Goal: Information Seeking & Learning: Learn about a topic

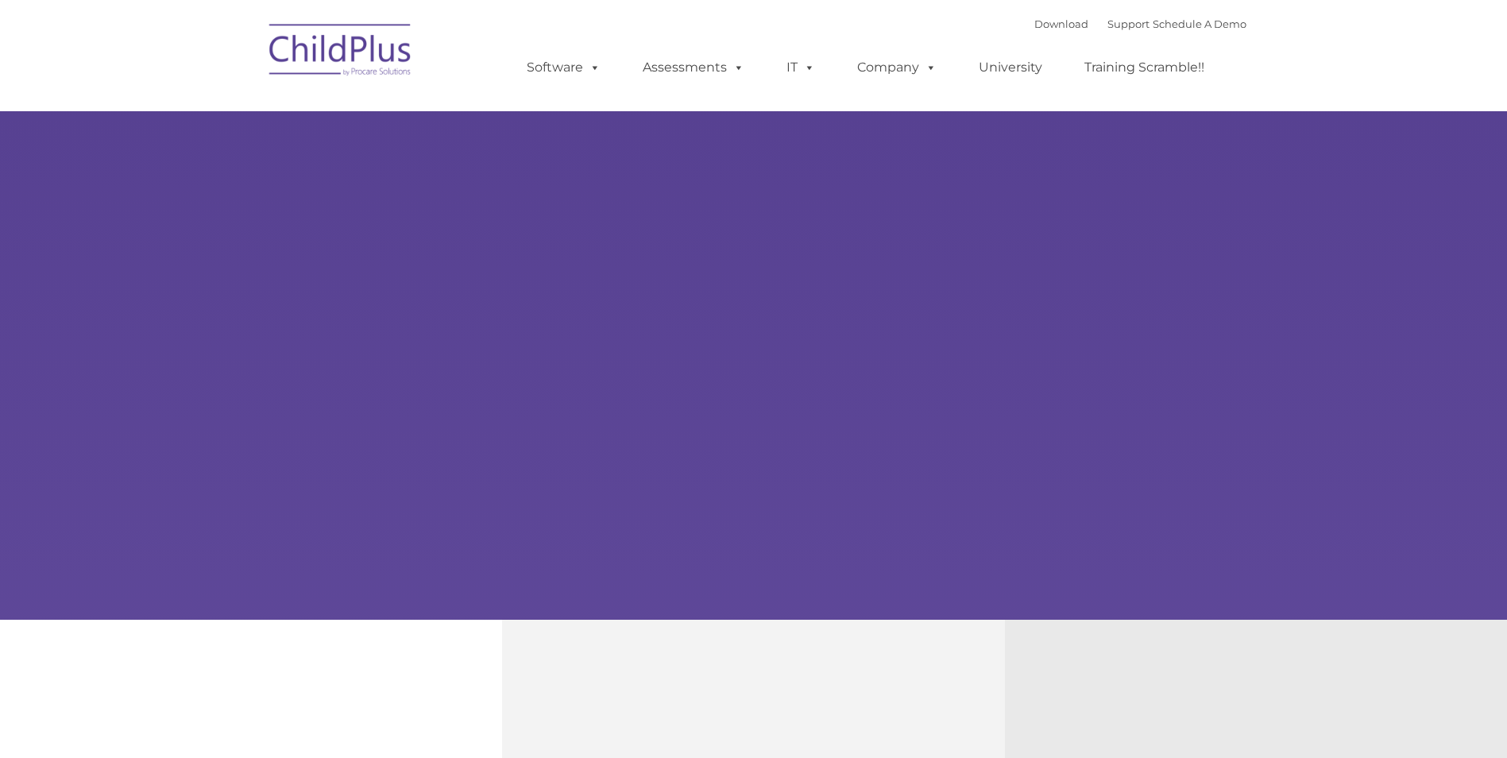
type input ""
select select "MEDIUM"
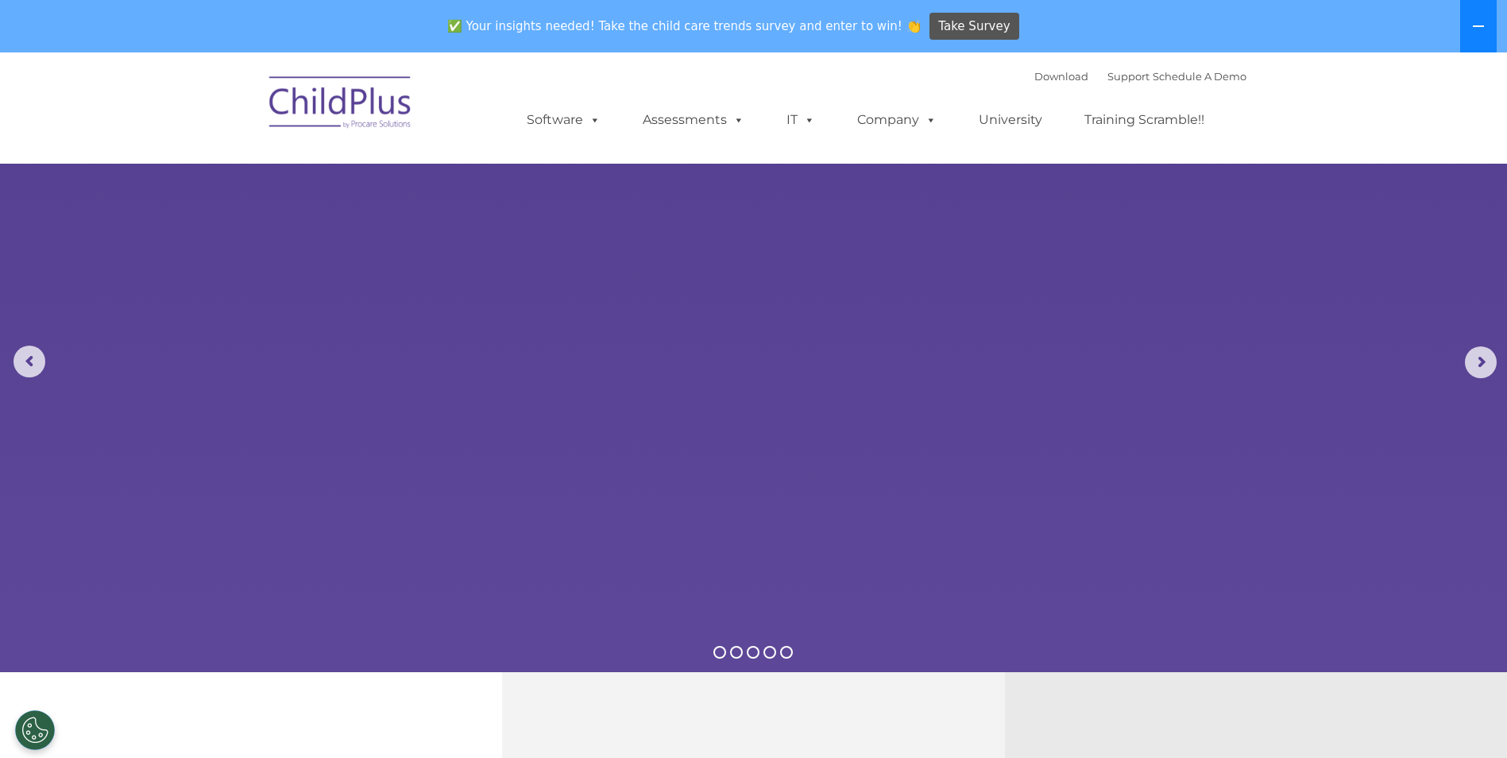
click at [1469, 31] on button at bounding box center [1478, 26] width 37 height 52
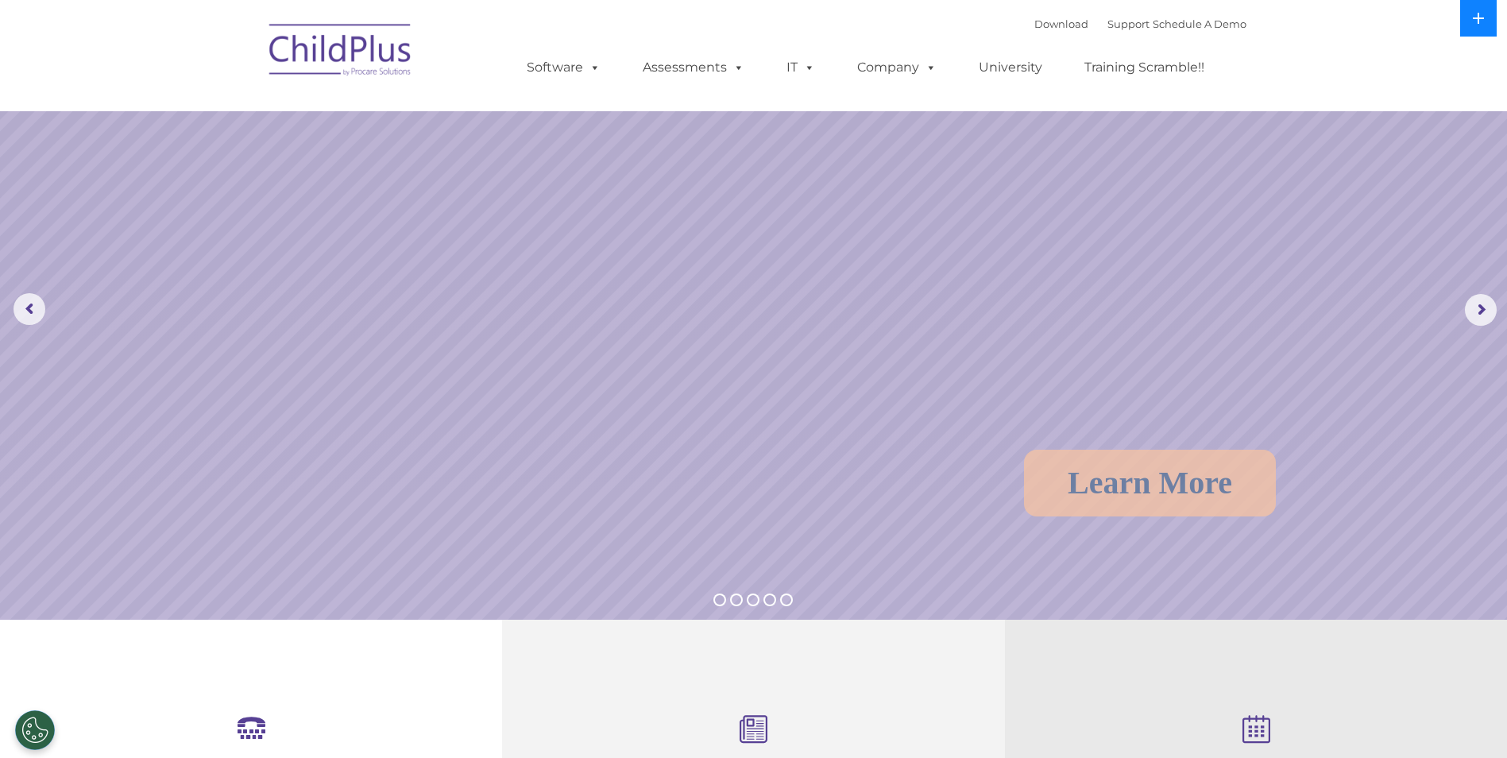
click at [1469, 31] on button at bounding box center [1478, 18] width 37 height 37
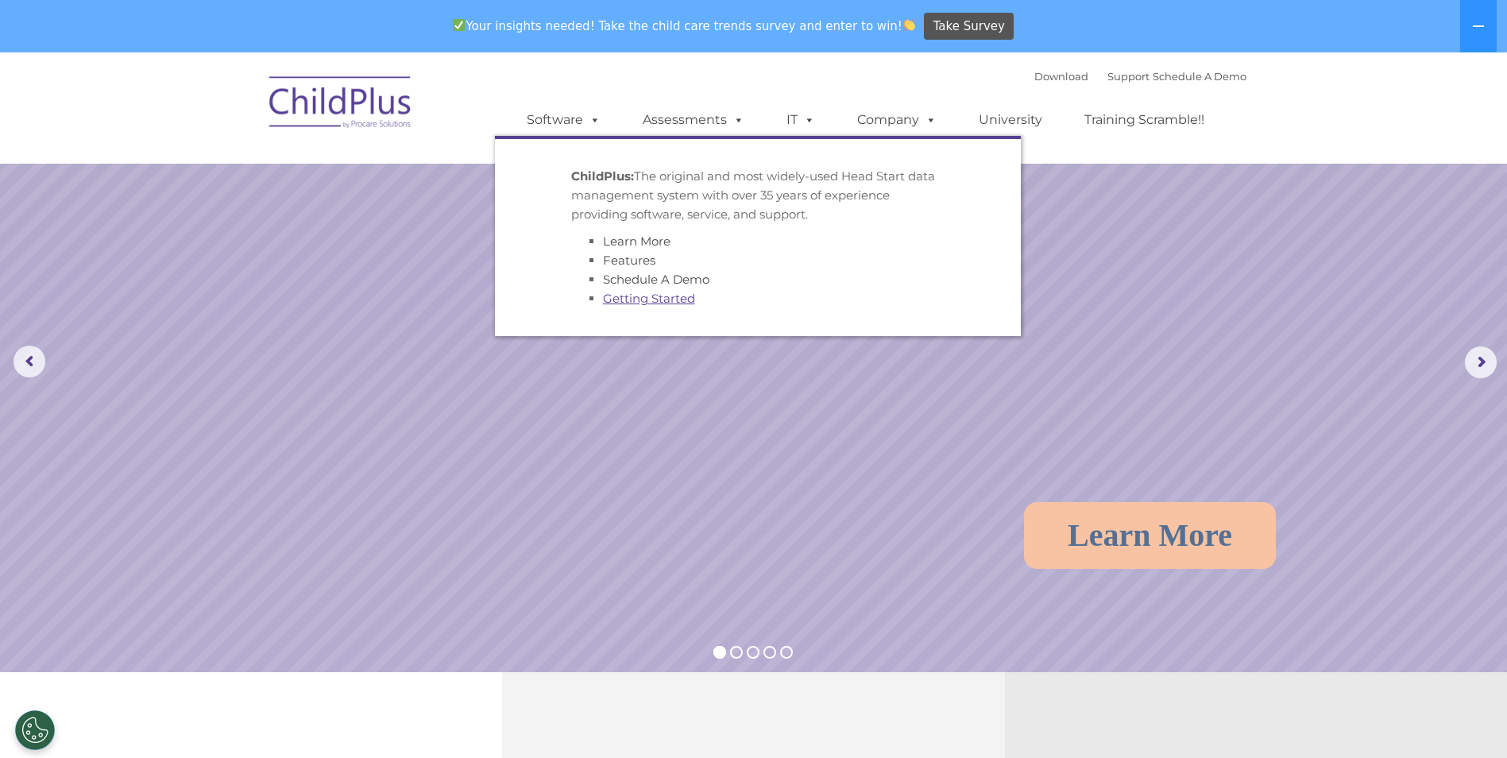
click at [616, 299] on link "Getting Started" at bounding box center [649, 298] width 92 height 15
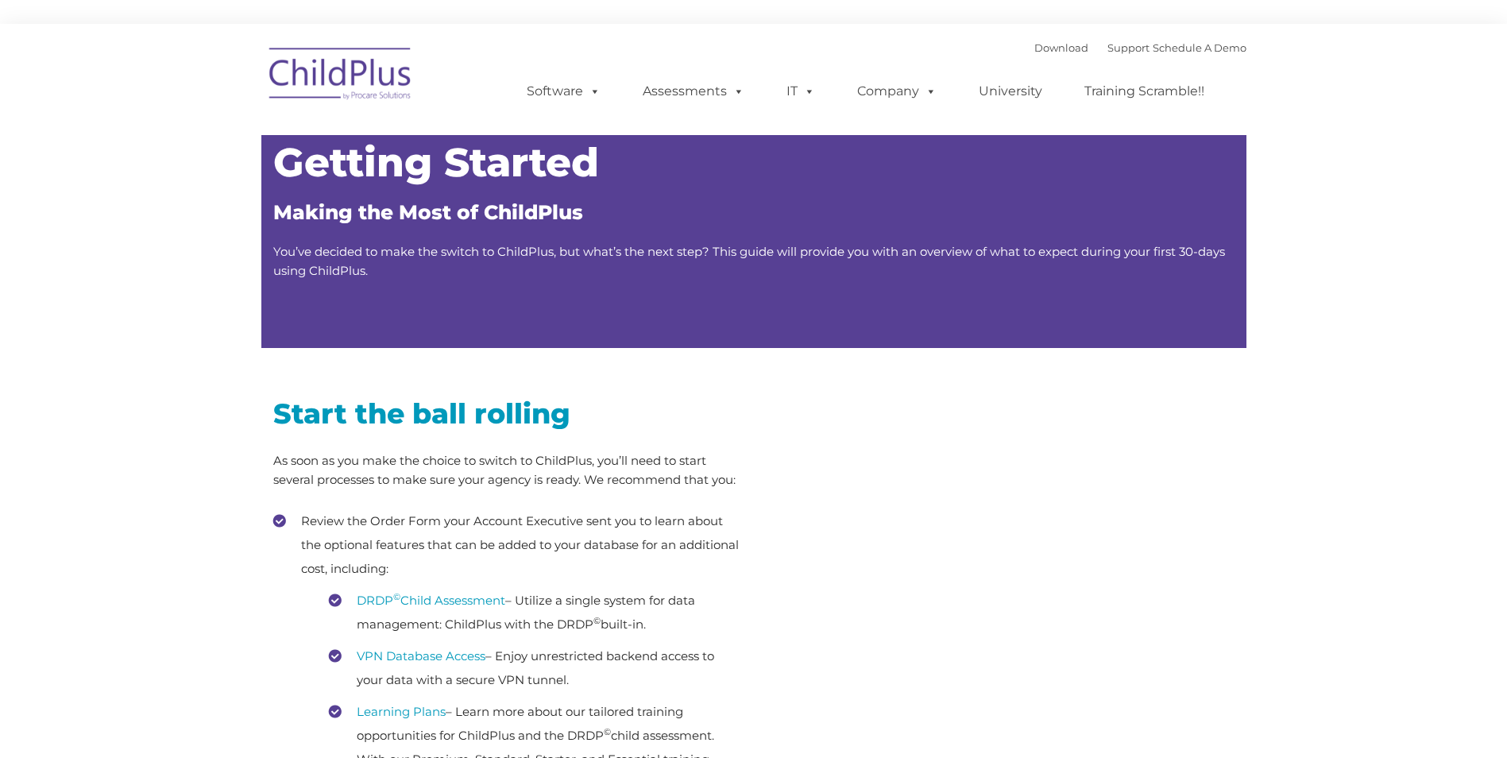
type input ""
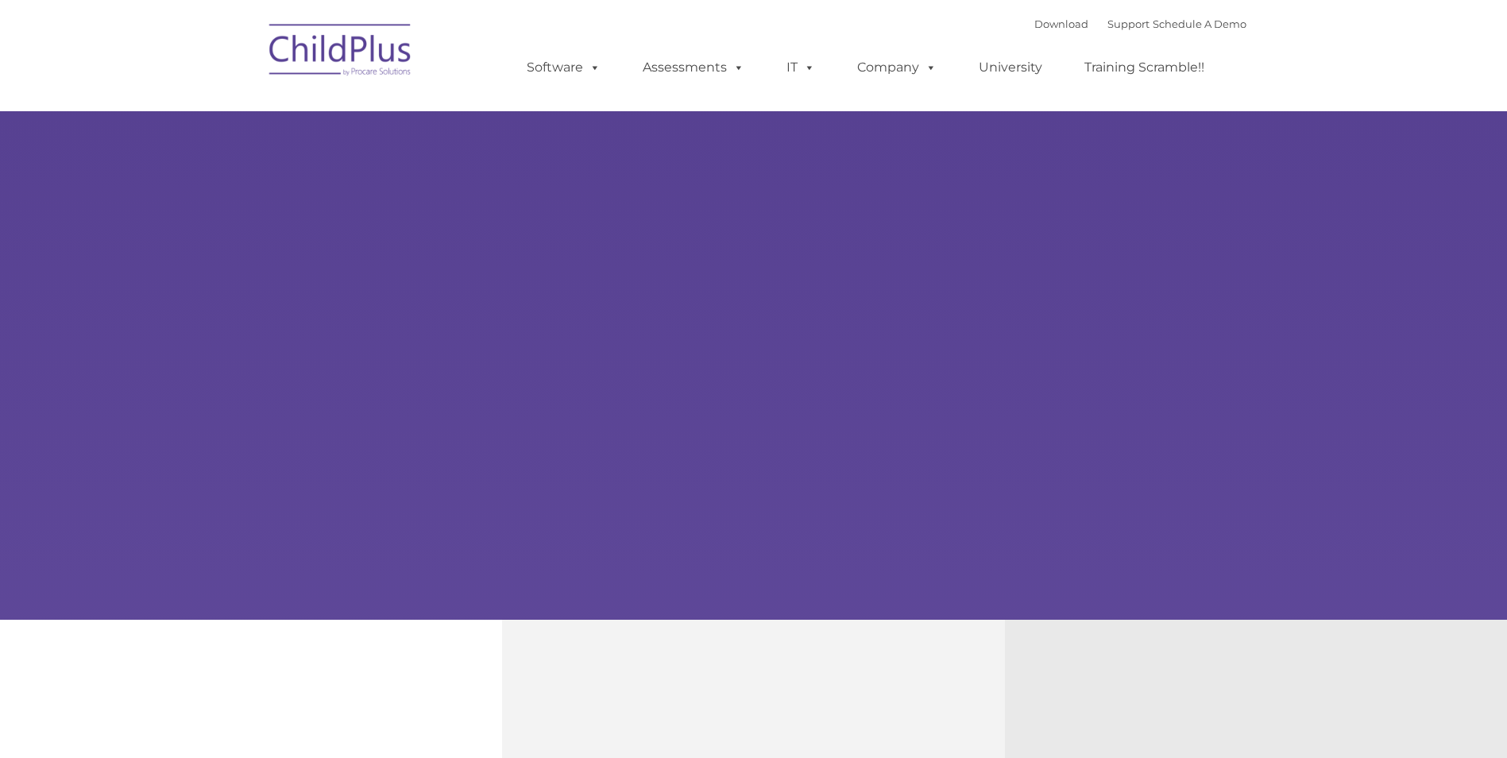
type input ""
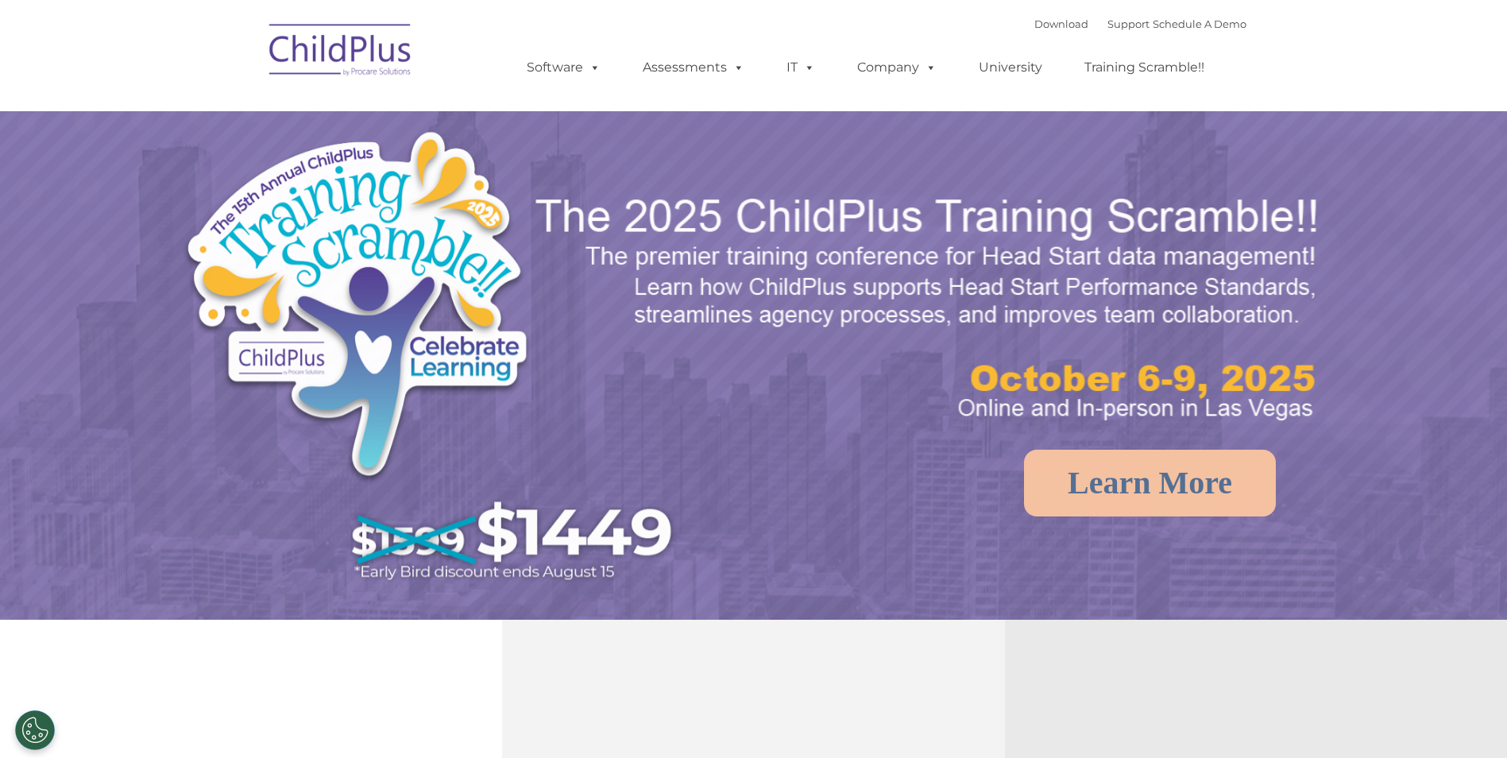
select select "MEDIUM"
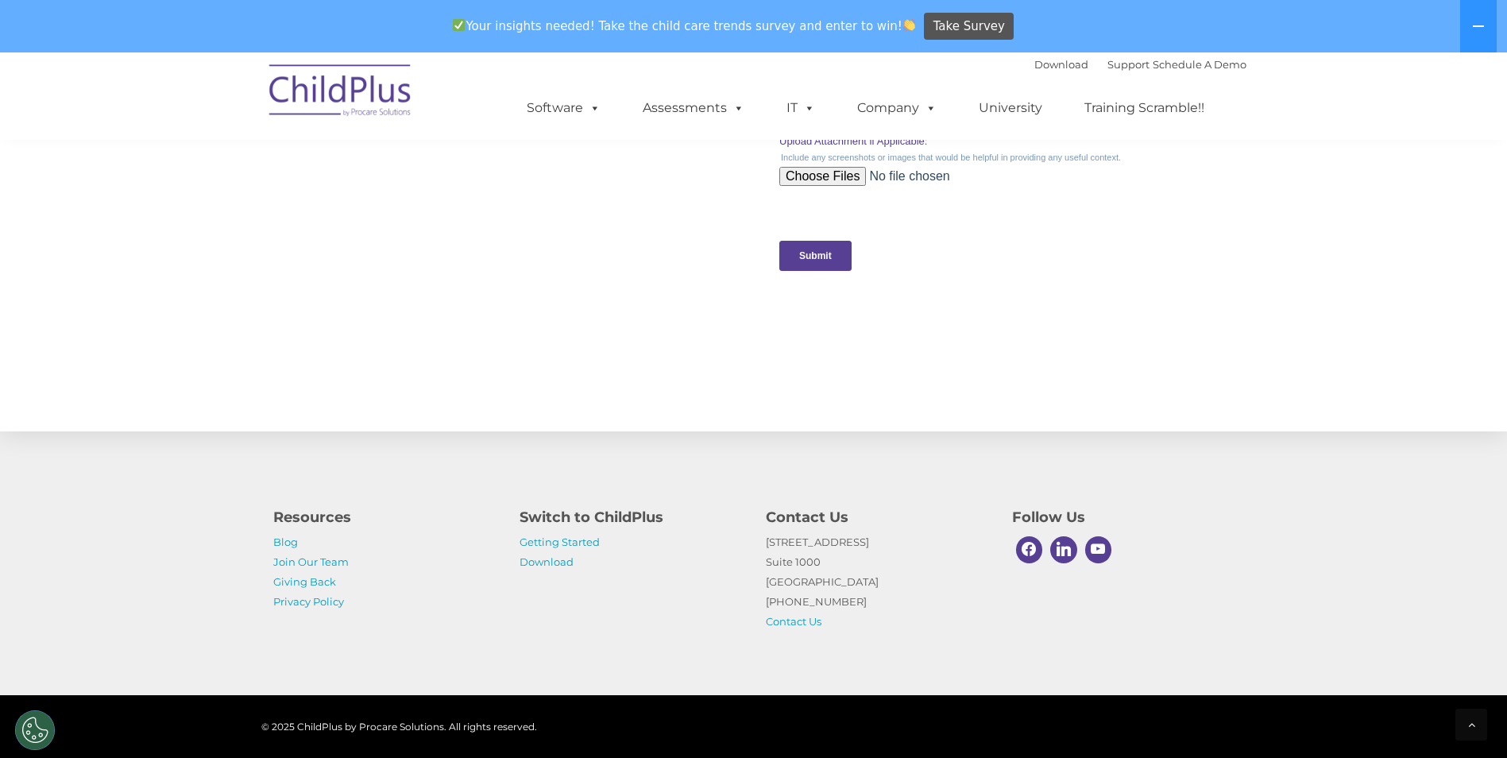
scroll to position [1586, 0]
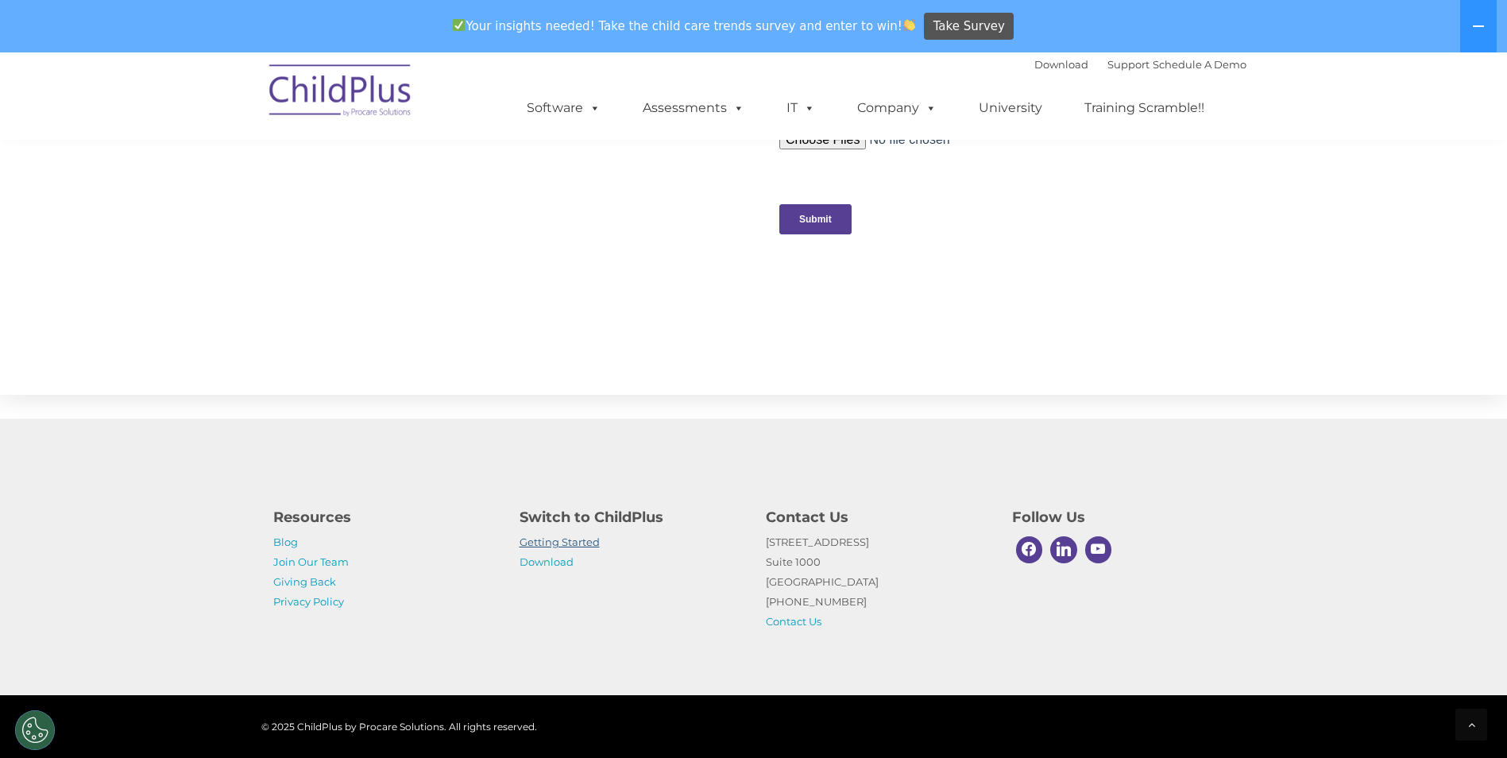
click at [563, 546] on link "Getting Started" at bounding box center [559, 541] width 80 height 13
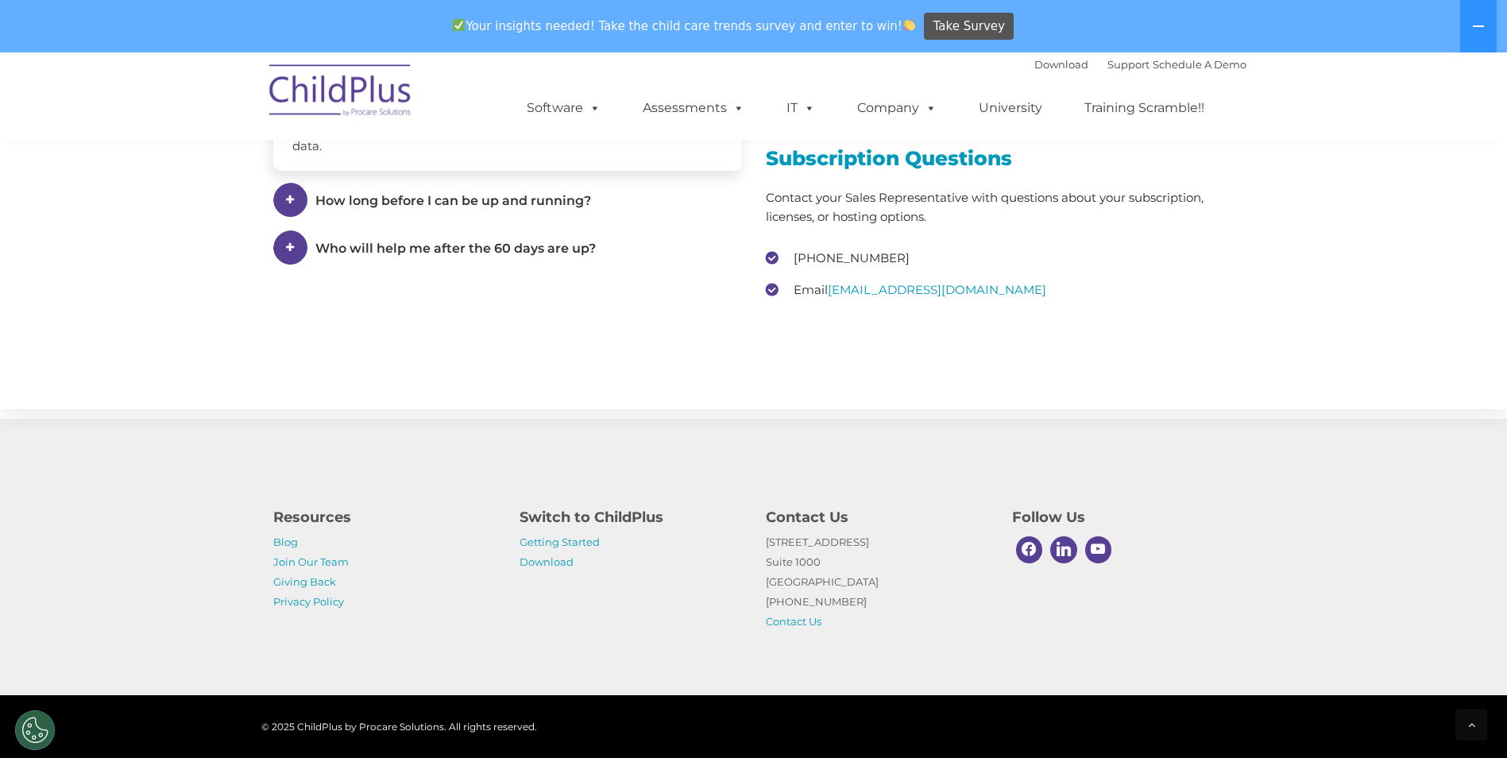
scroll to position [2382, 0]
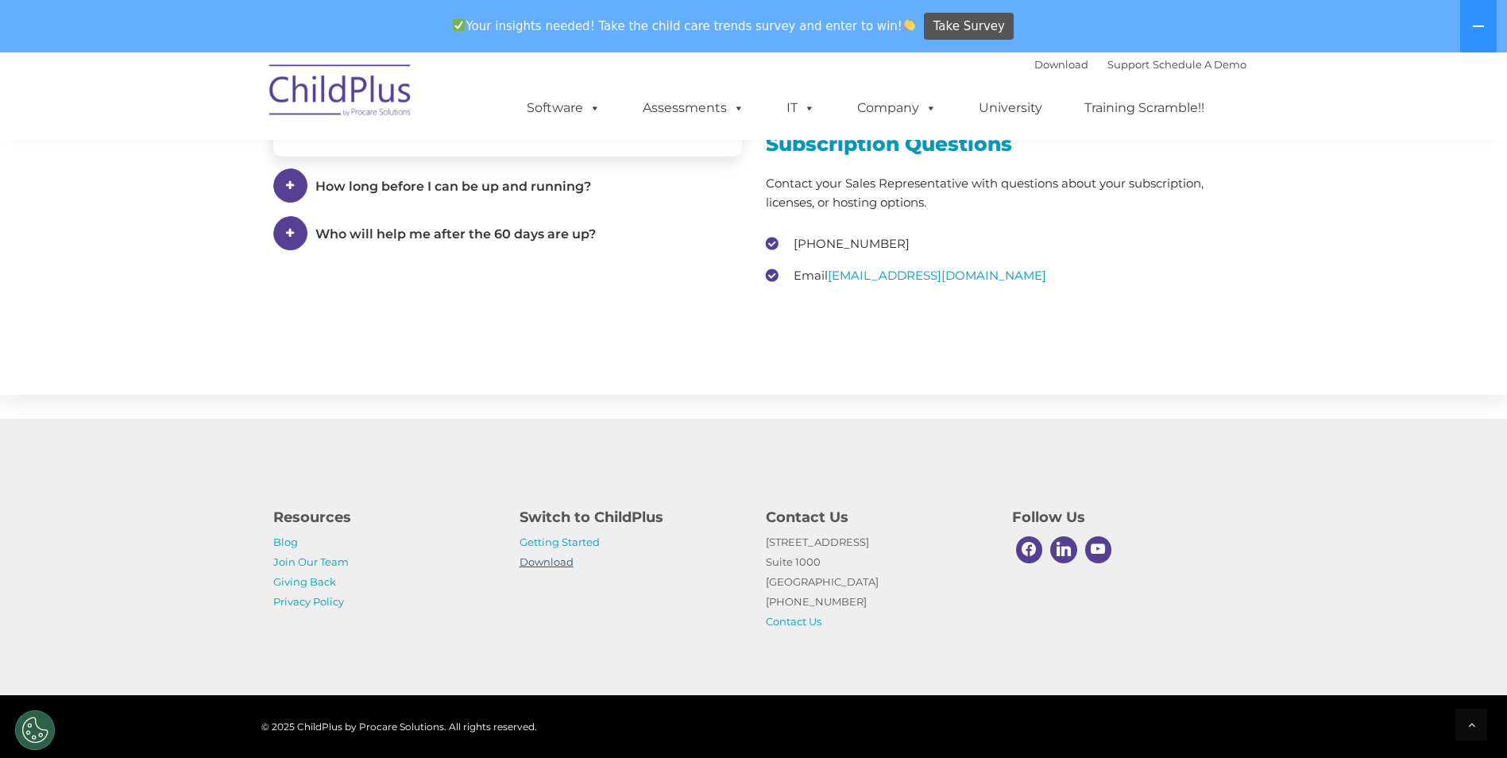
click at [563, 556] on link "Download" at bounding box center [546, 561] width 54 height 13
